Goal: Find specific page/section

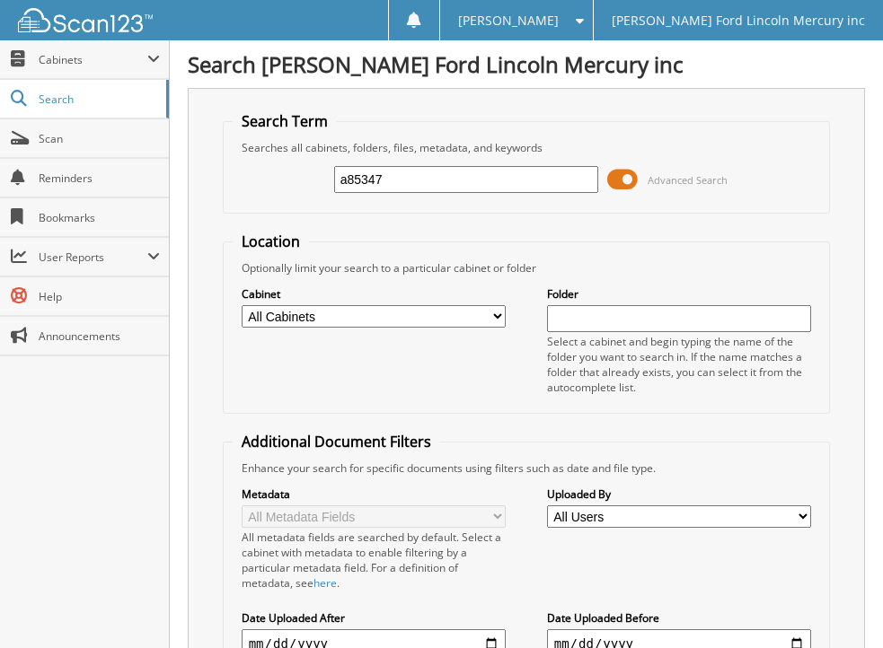
type input "a85347"
click at [616, 175] on span at bounding box center [622, 179] width 31 height 27
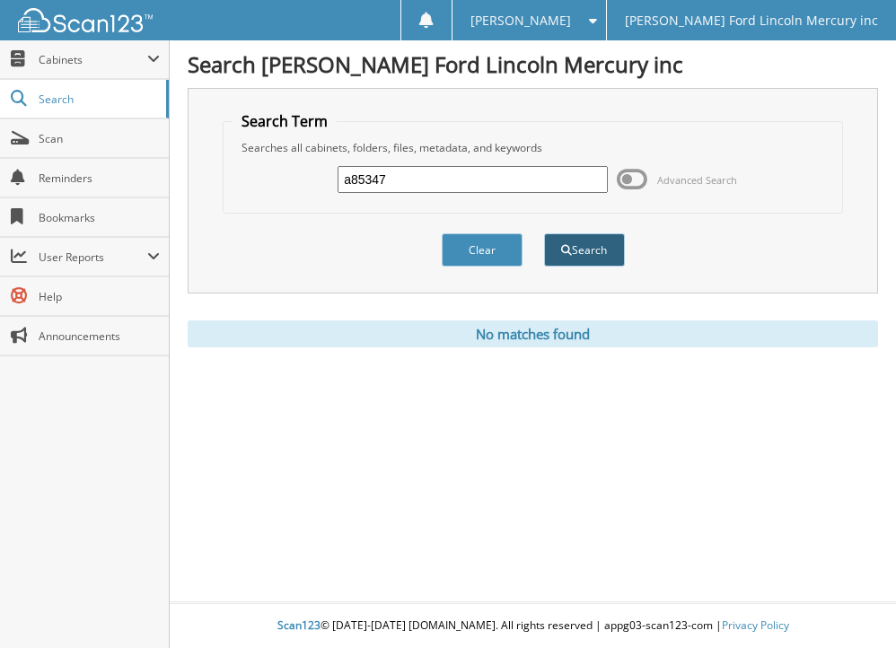
click at [582, 247] on button "Search" at bounding box center [584, 249] width 81 height 33
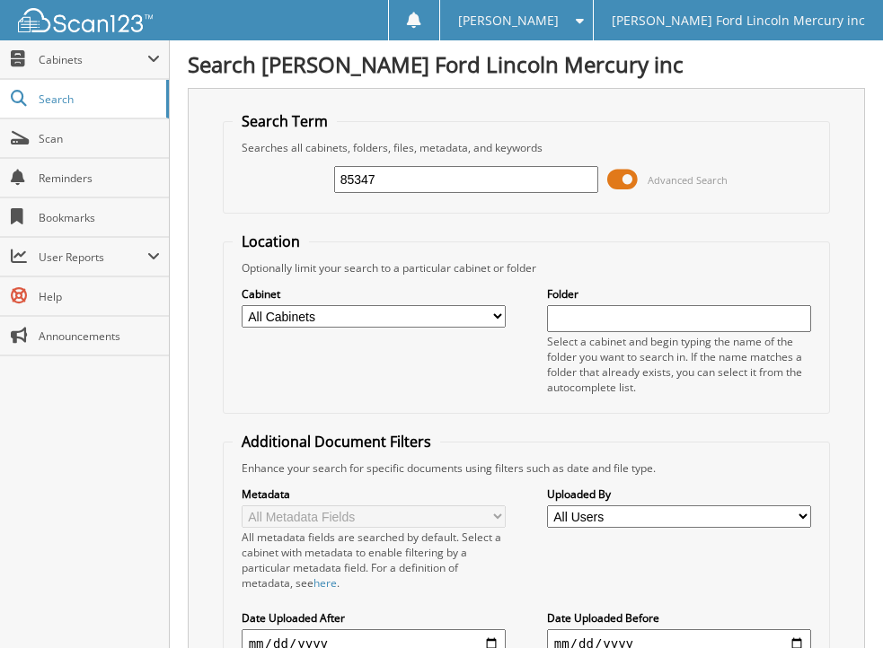
type input "85347"
click at [614, 183] on span at bounding box center [622, 179] width 31 height 27
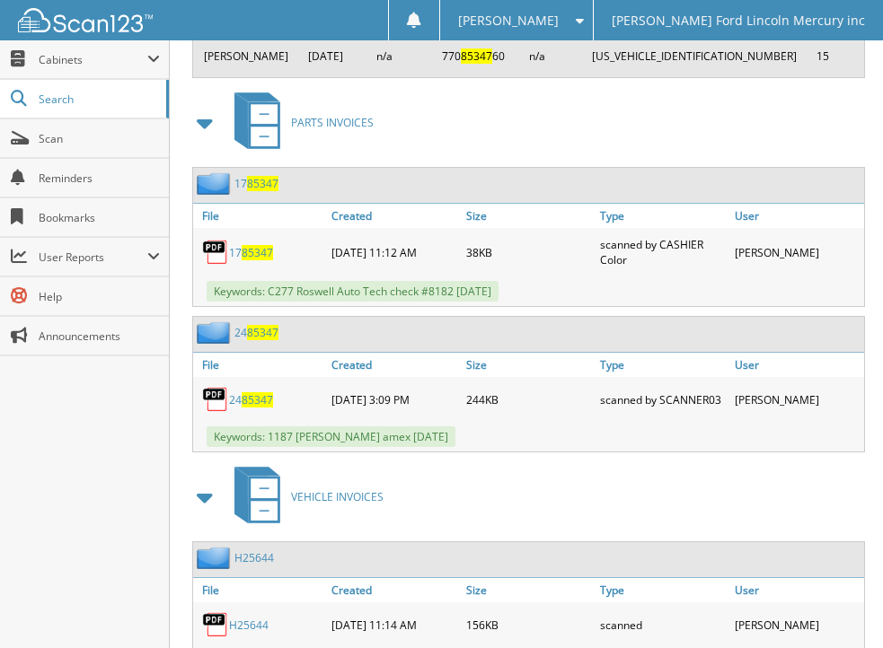
scroll to position [1495, 0]
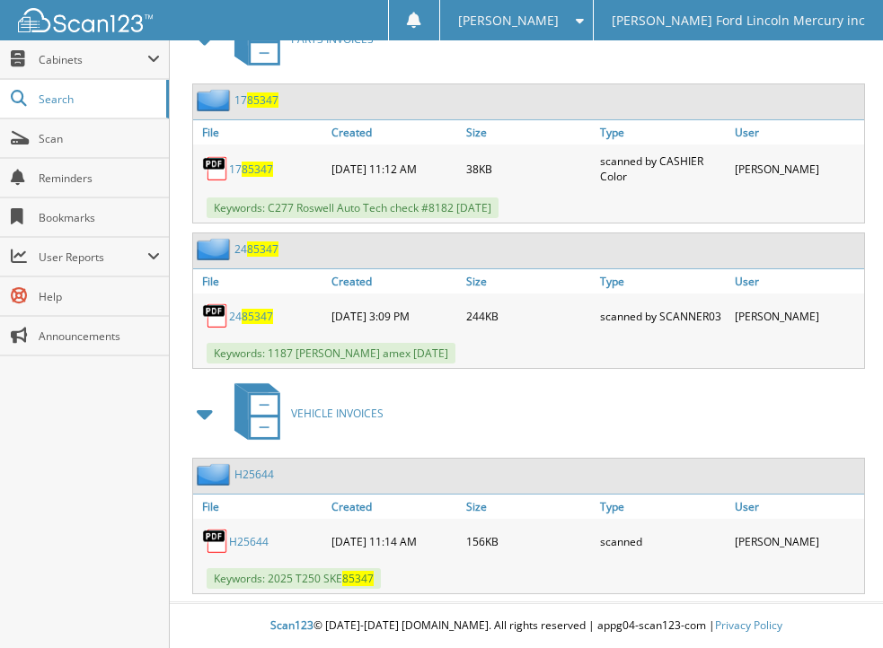
click at [242, 540] on link "H25644" at bounding box center [249, 541] width 40 height 15
click at [246, 471] on link "H25644" at bounding box center [254, 474] width 40 height 15
